Goal: Navigation & Orientation: Find specific page/section

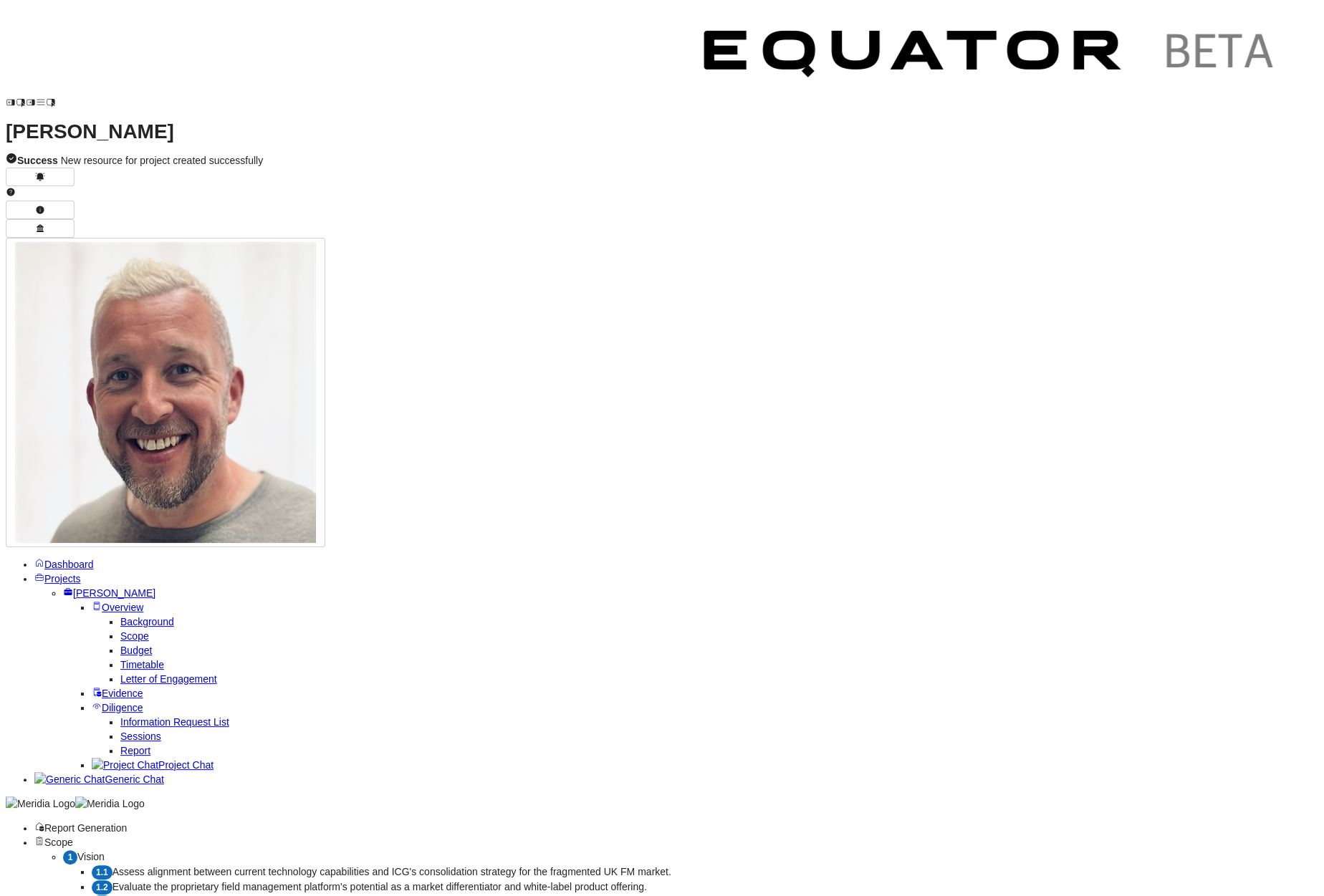
click at [64, 573] on span "Projects" at bounding box center [63, 578] width 37 height 11
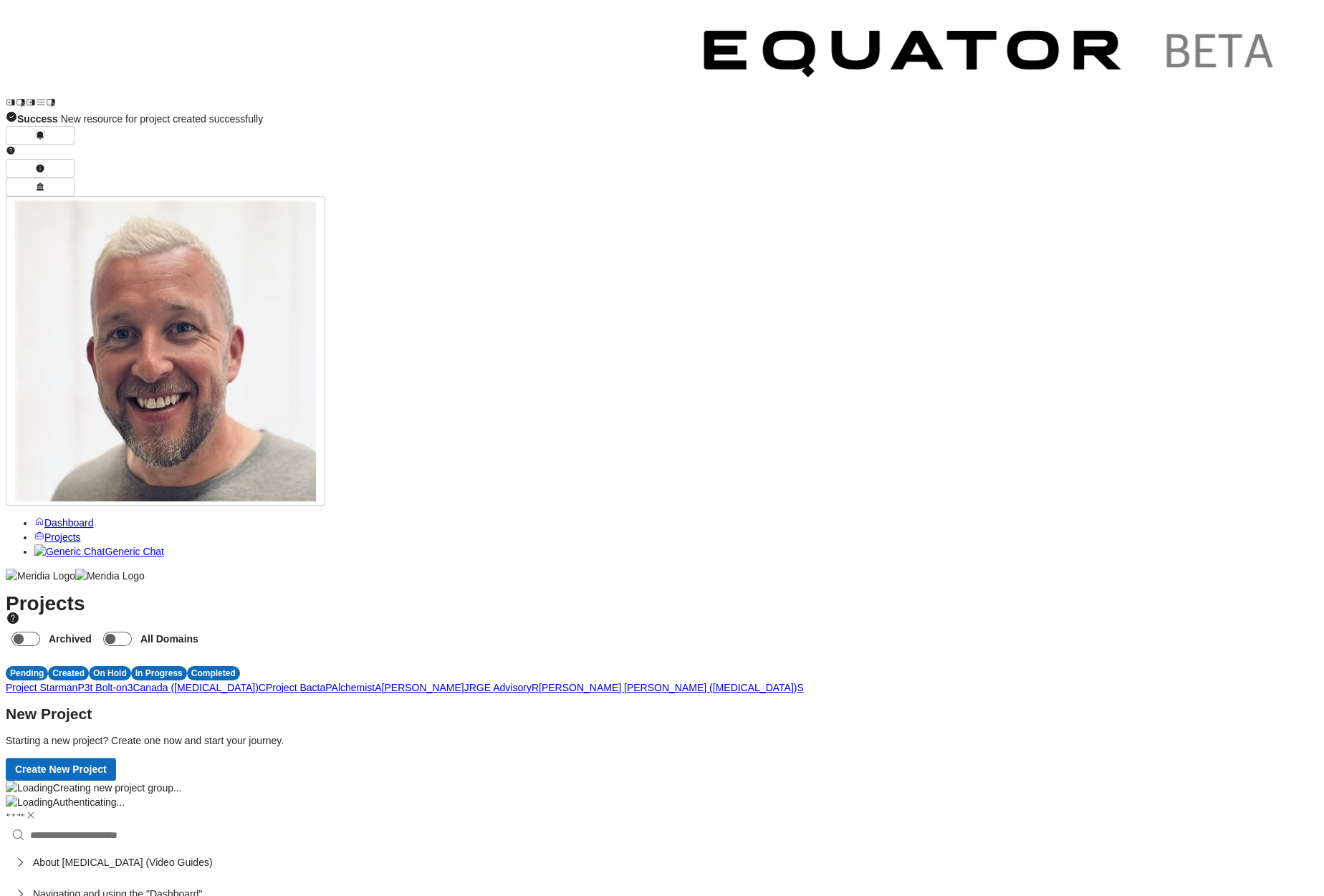
click at [469, 682] on span "J" at bounding box center [467, 687] width 5 height 11
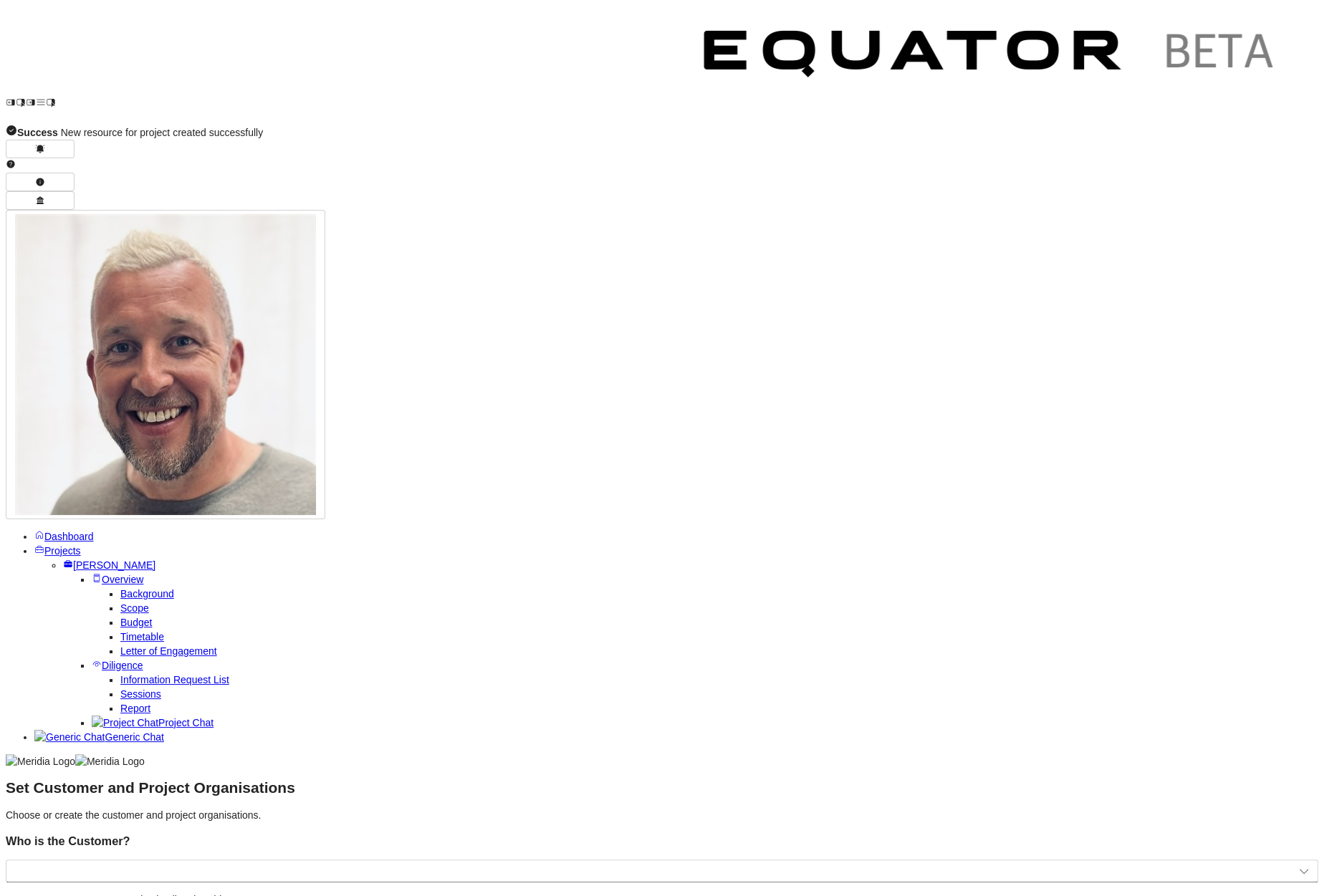
click at [81, 545] on span "Projects" at bounding box center [63, 551] width 37 height 11
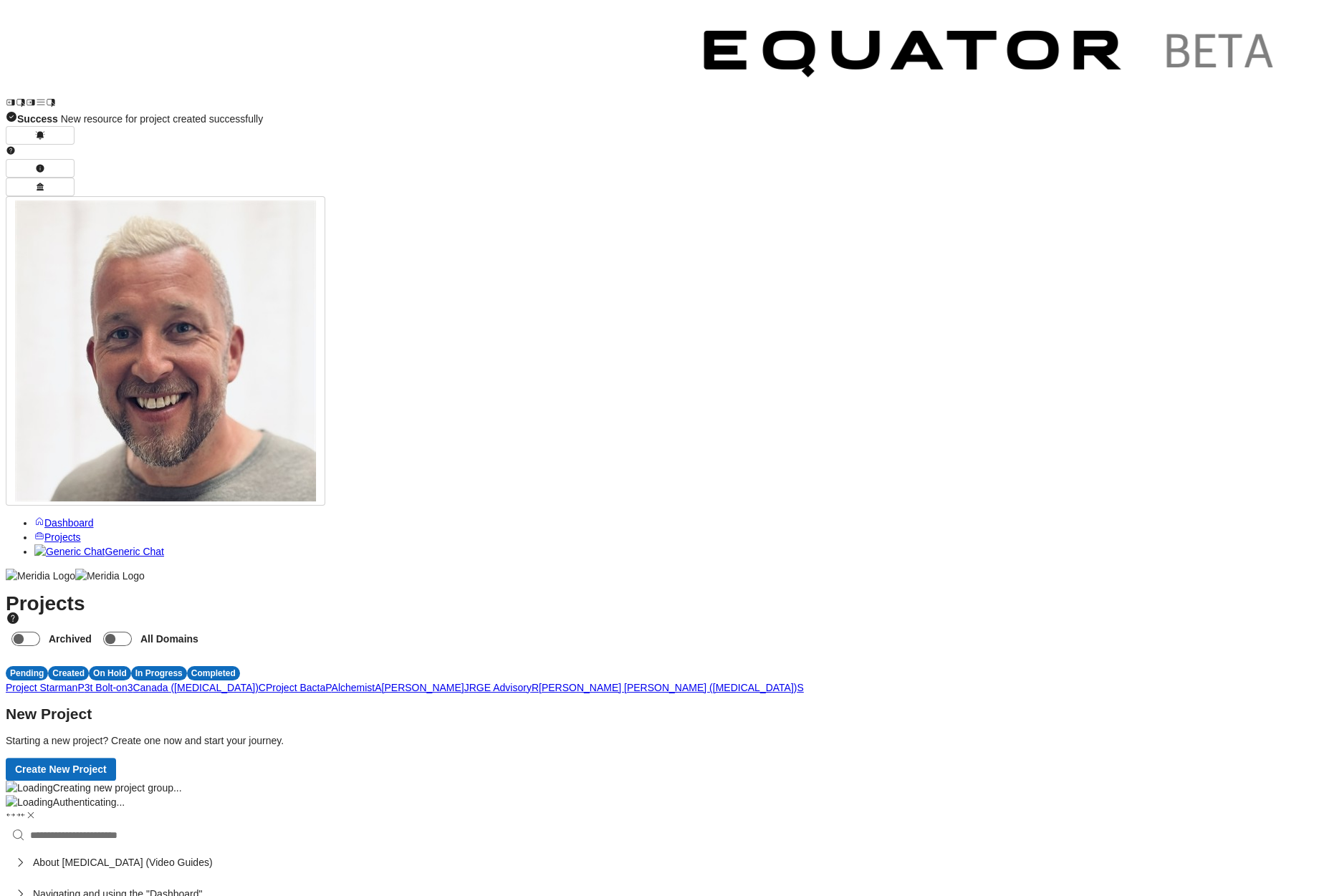
click at [469, 682] on span "J" at bounding box center [467, 687] width 5 height 11
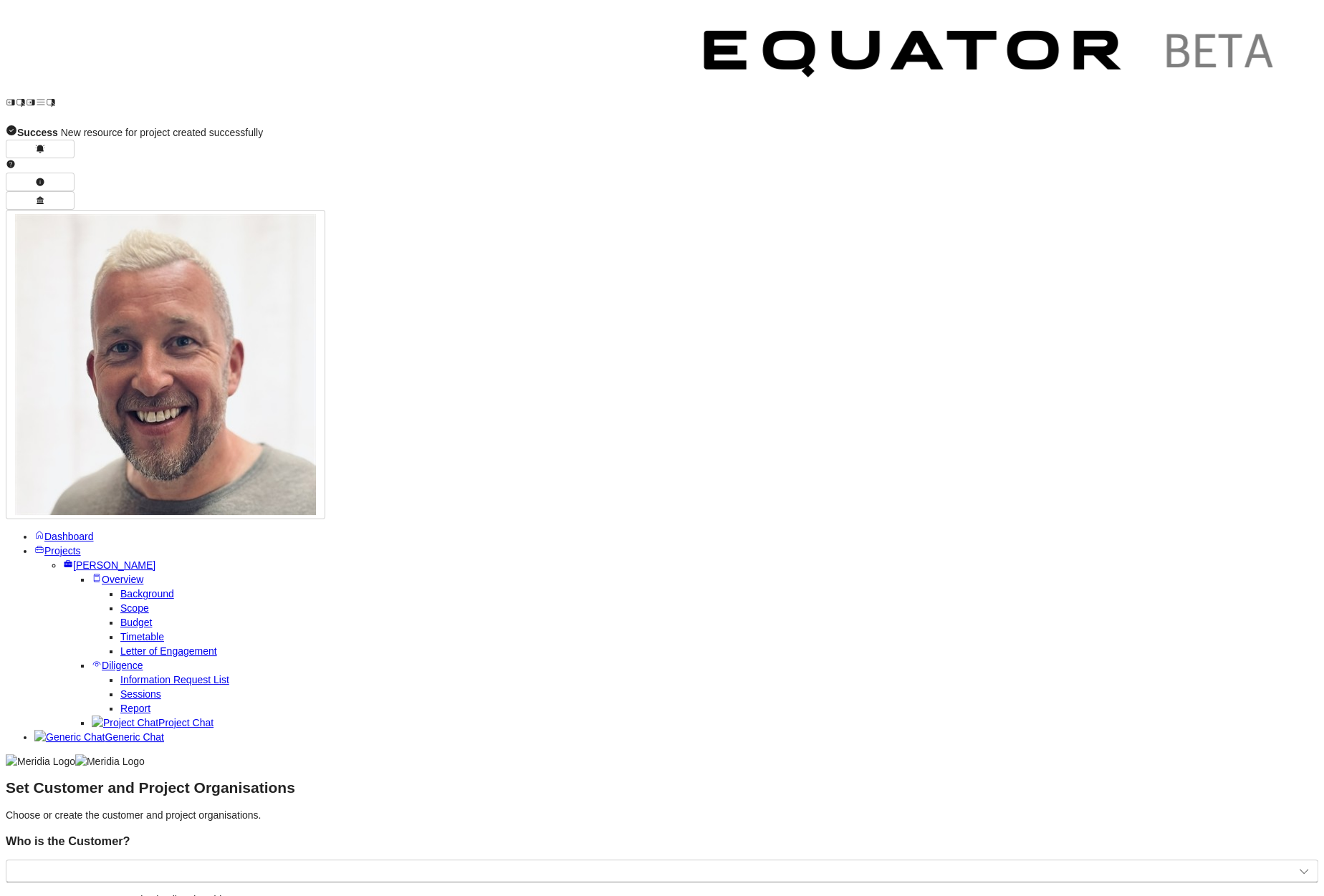
click at [63, 530] on link "Dashboard" at bounding box center [63, 536] width 59 height 11
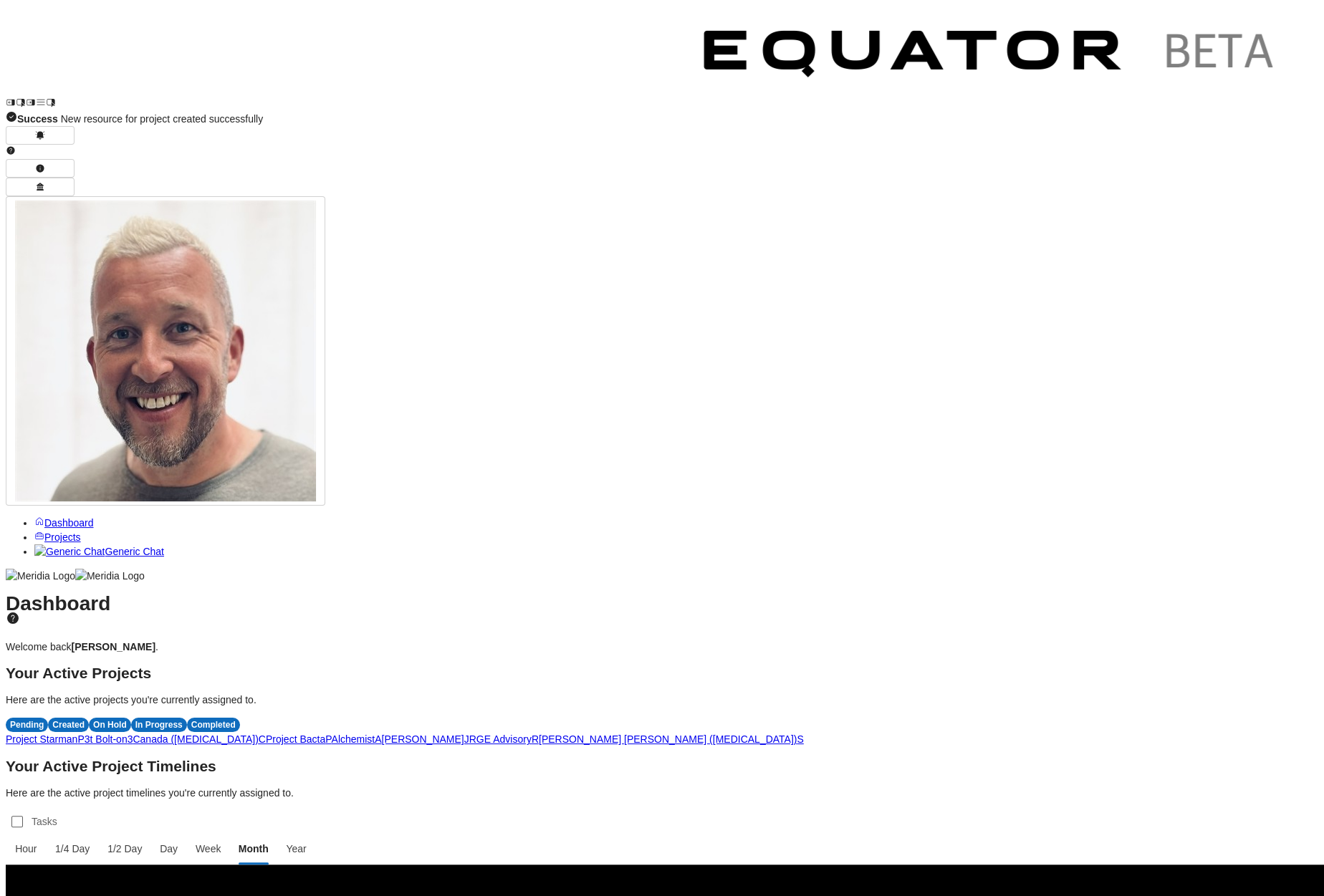
click at [81, 531] on span "Projects" at bounding box center [63, 537] width 37 height 11
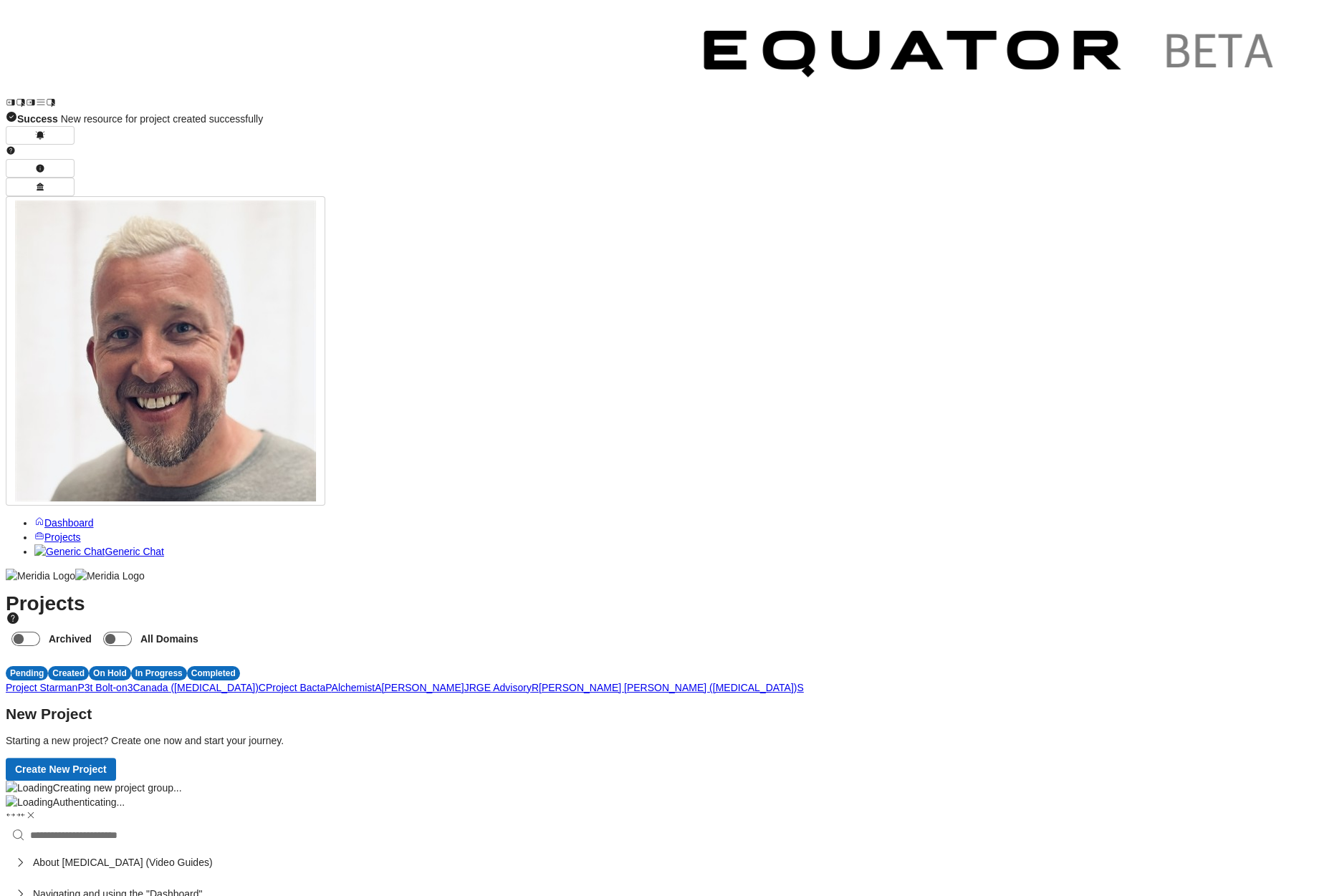
click at [469, 682] on span "J" at bounding box center [467, 687] width 5 height 11
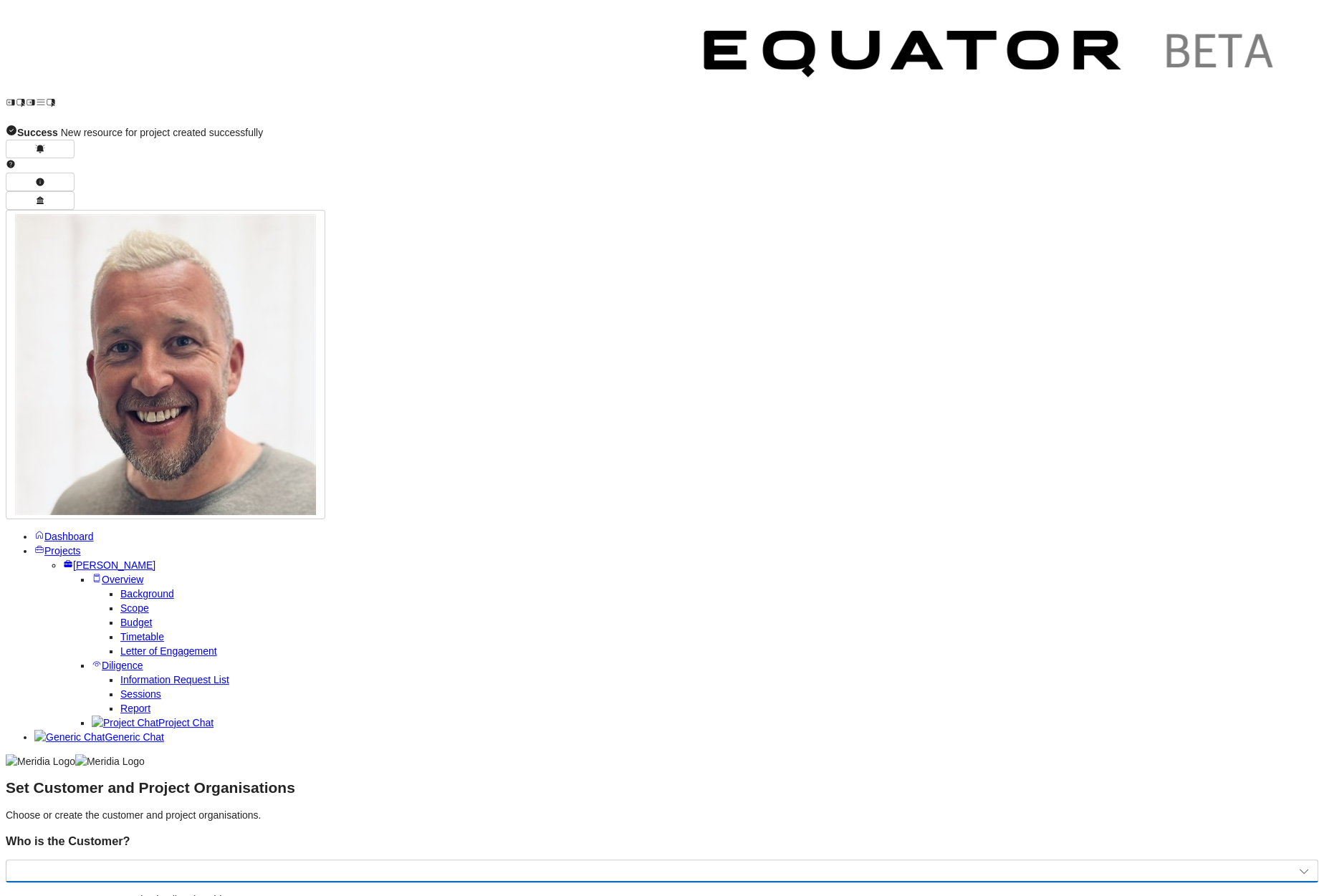
click at [712, 859] on select at bounding box center [662, 871] width 1313 height 23
click at [752, 859] on select at bounding box center [662, 871] width 1313 height 23
